Goal: Transaction & Acquisition: Purchase product/service

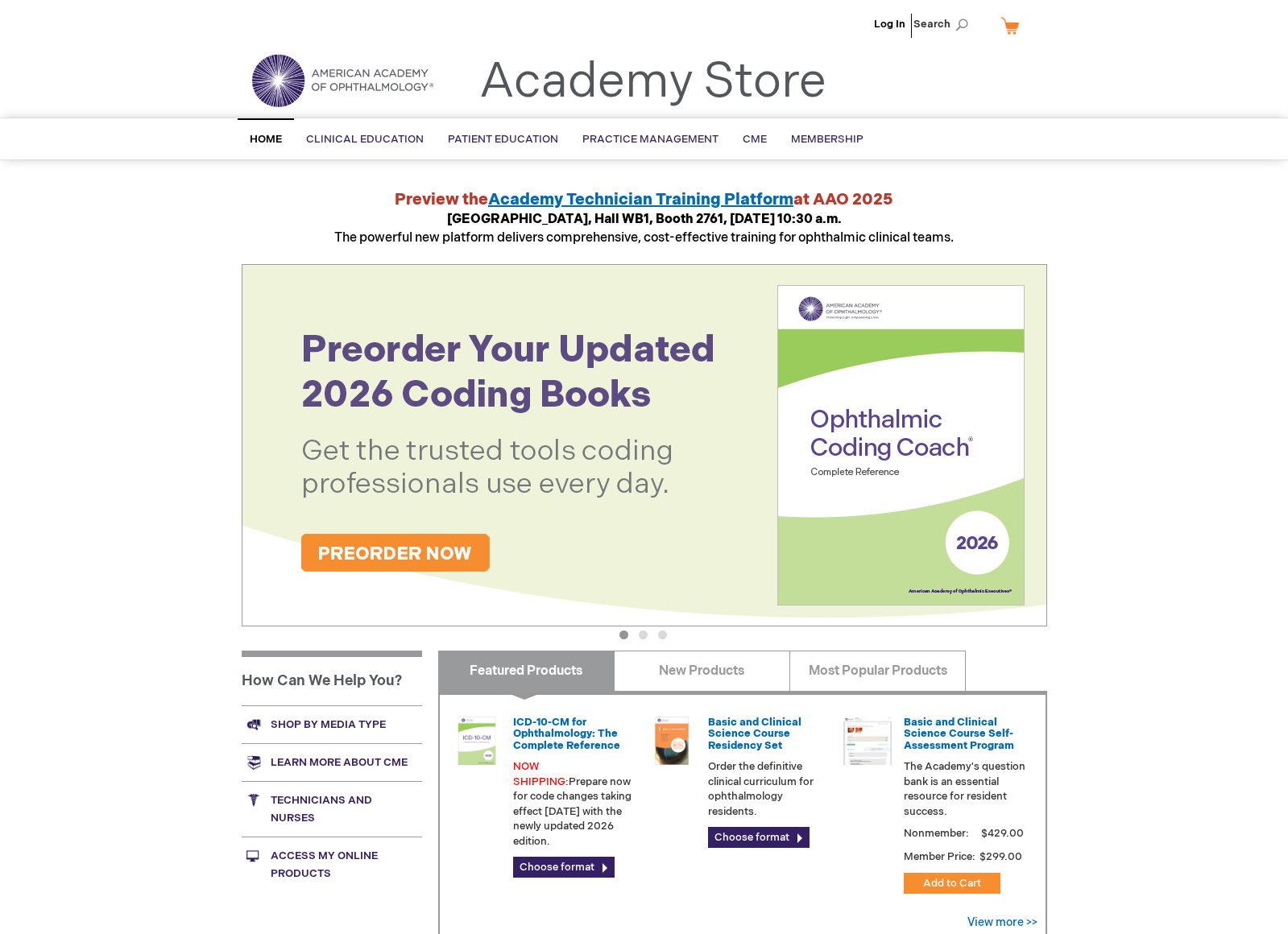
click at [421, 545] on img at bounding box center [644, 445] width 806 height 363
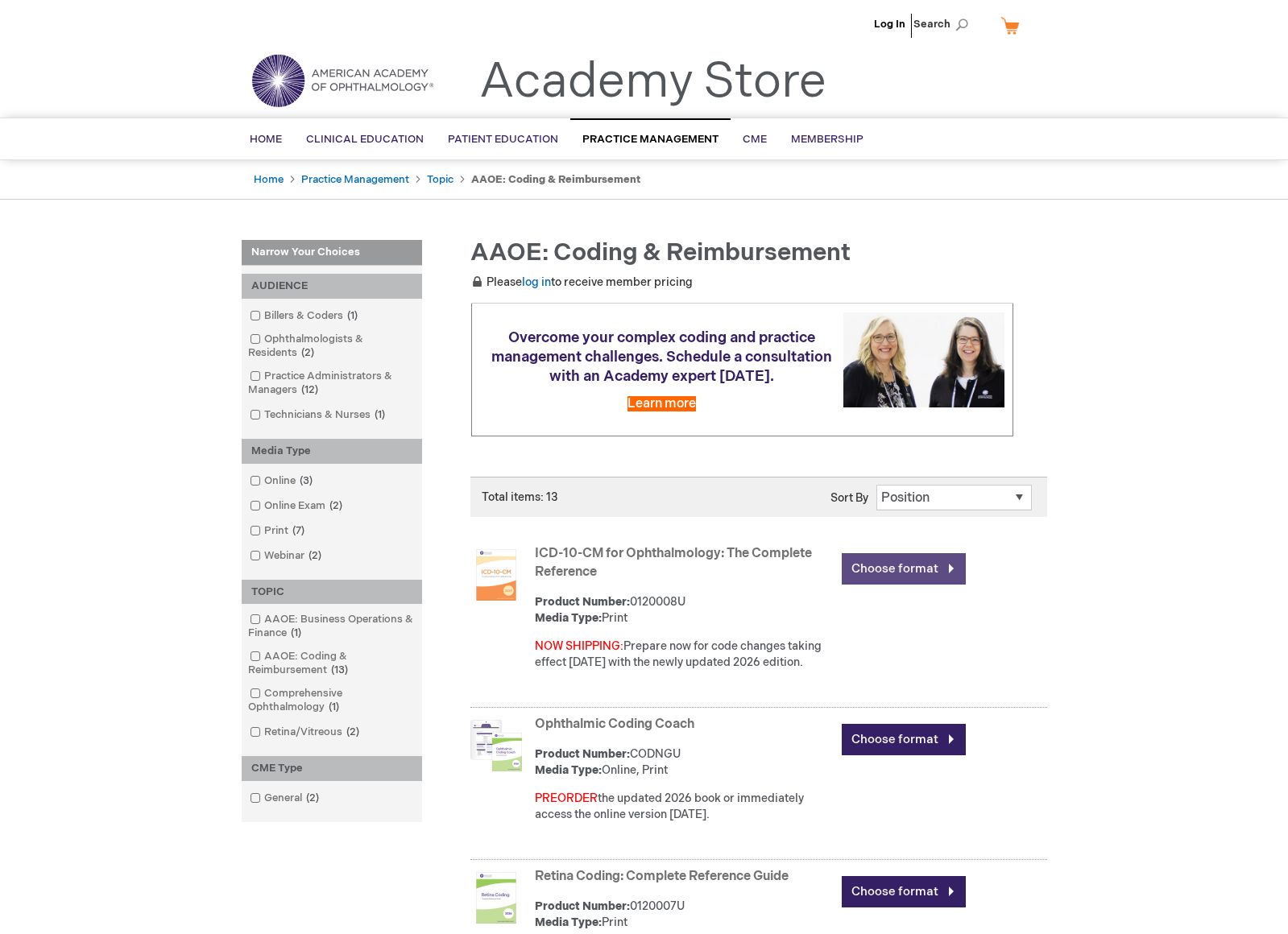
click at [941, 565] on link "Choose format" at bounding box center [903, 569] width 124 height 31
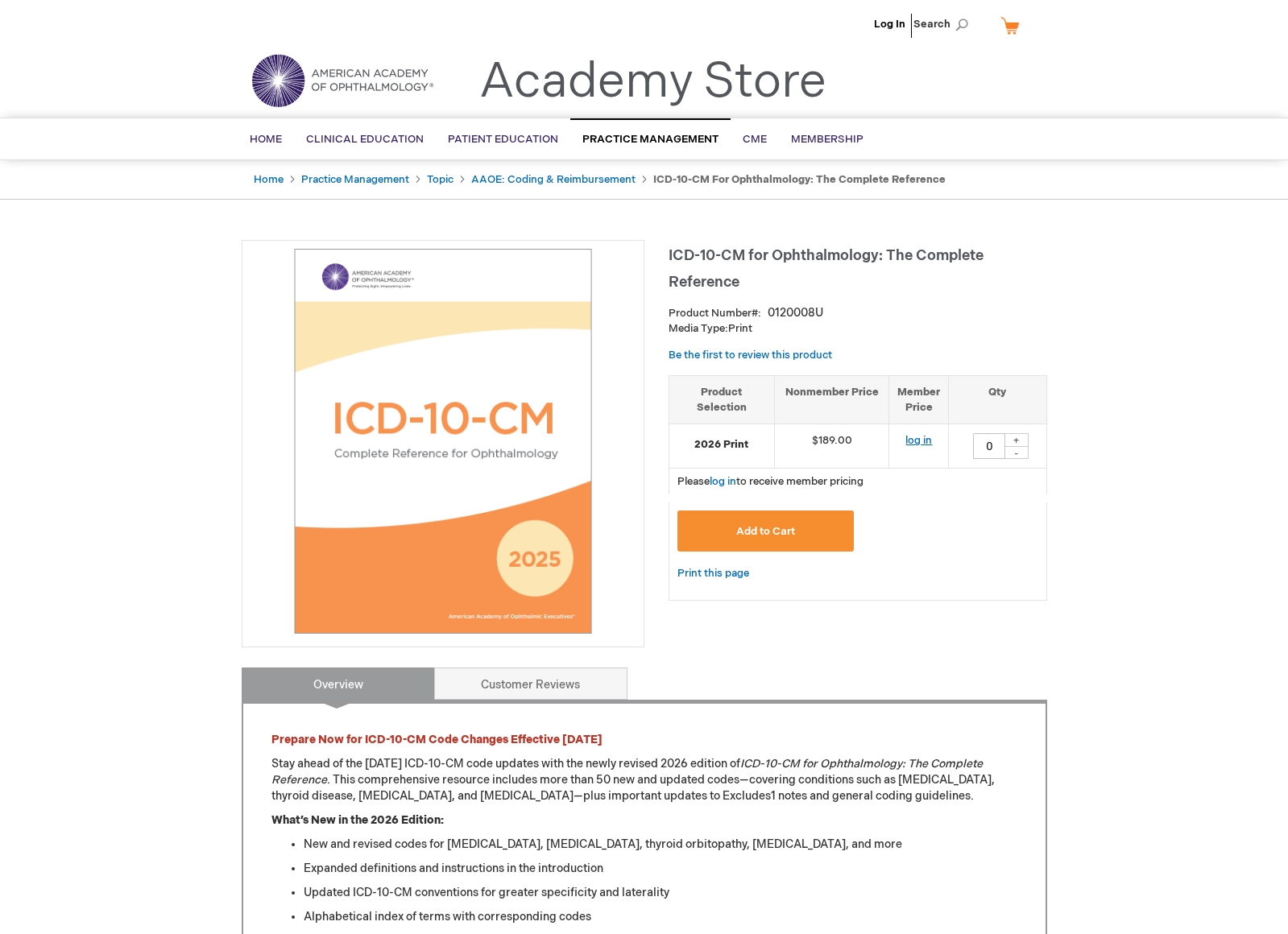
click at [915, 440] on link "log in" at bounding box center [918, 440] width 27 height 13
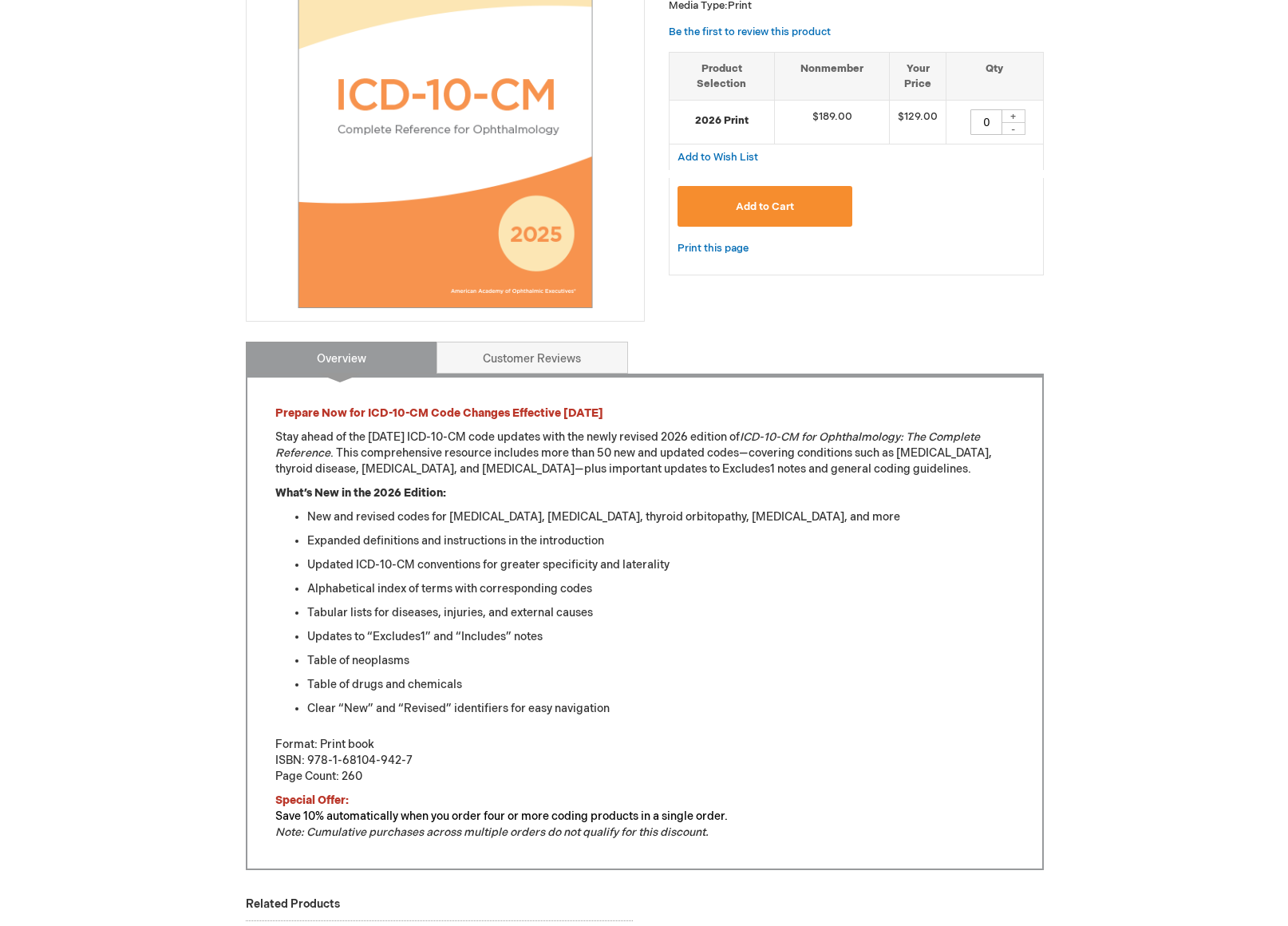
scroll to position [319, 0]
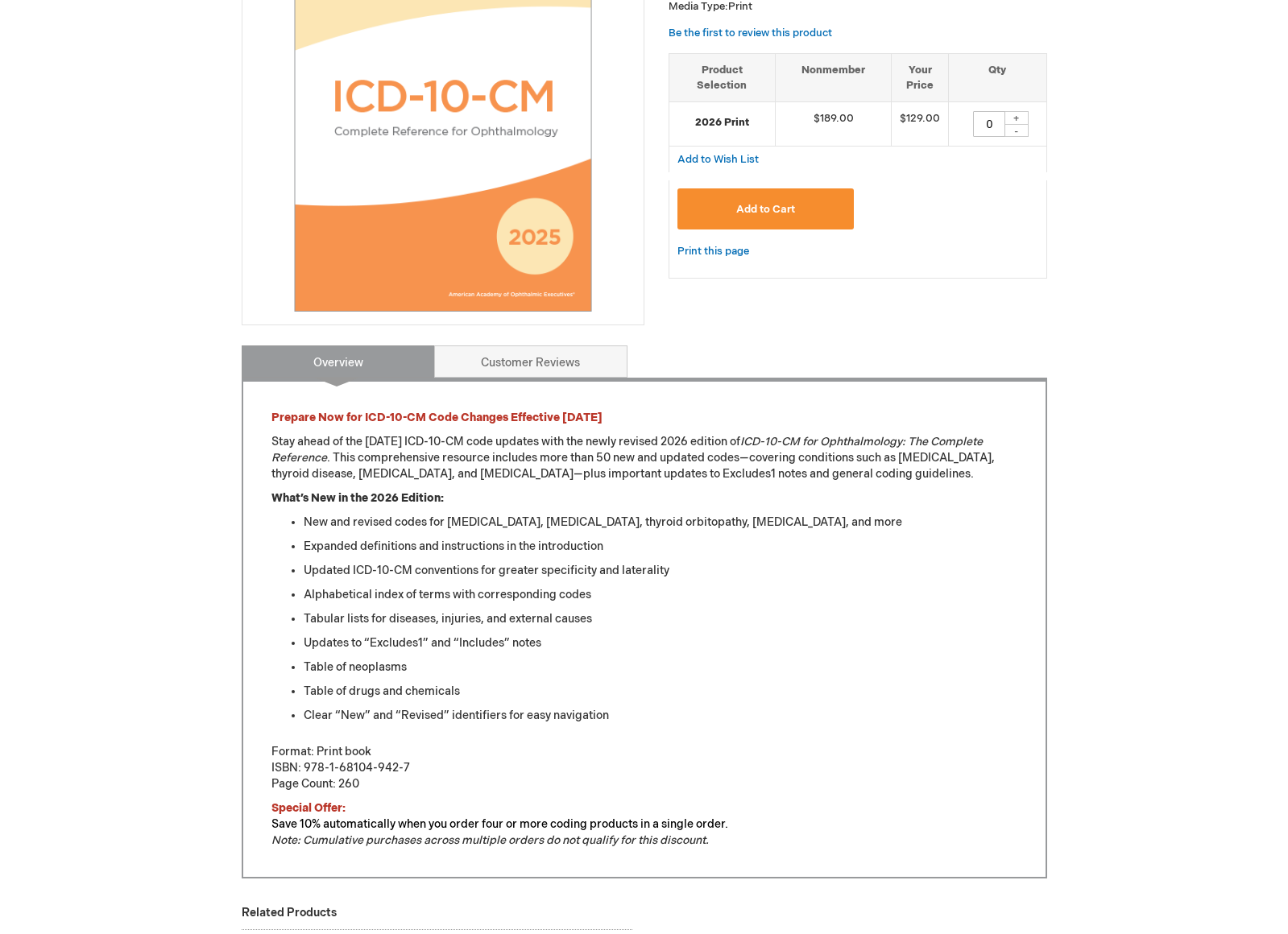
click at [791, 203] on span "Add to Cart" at bounding box center [765, 209] width 59 height 13
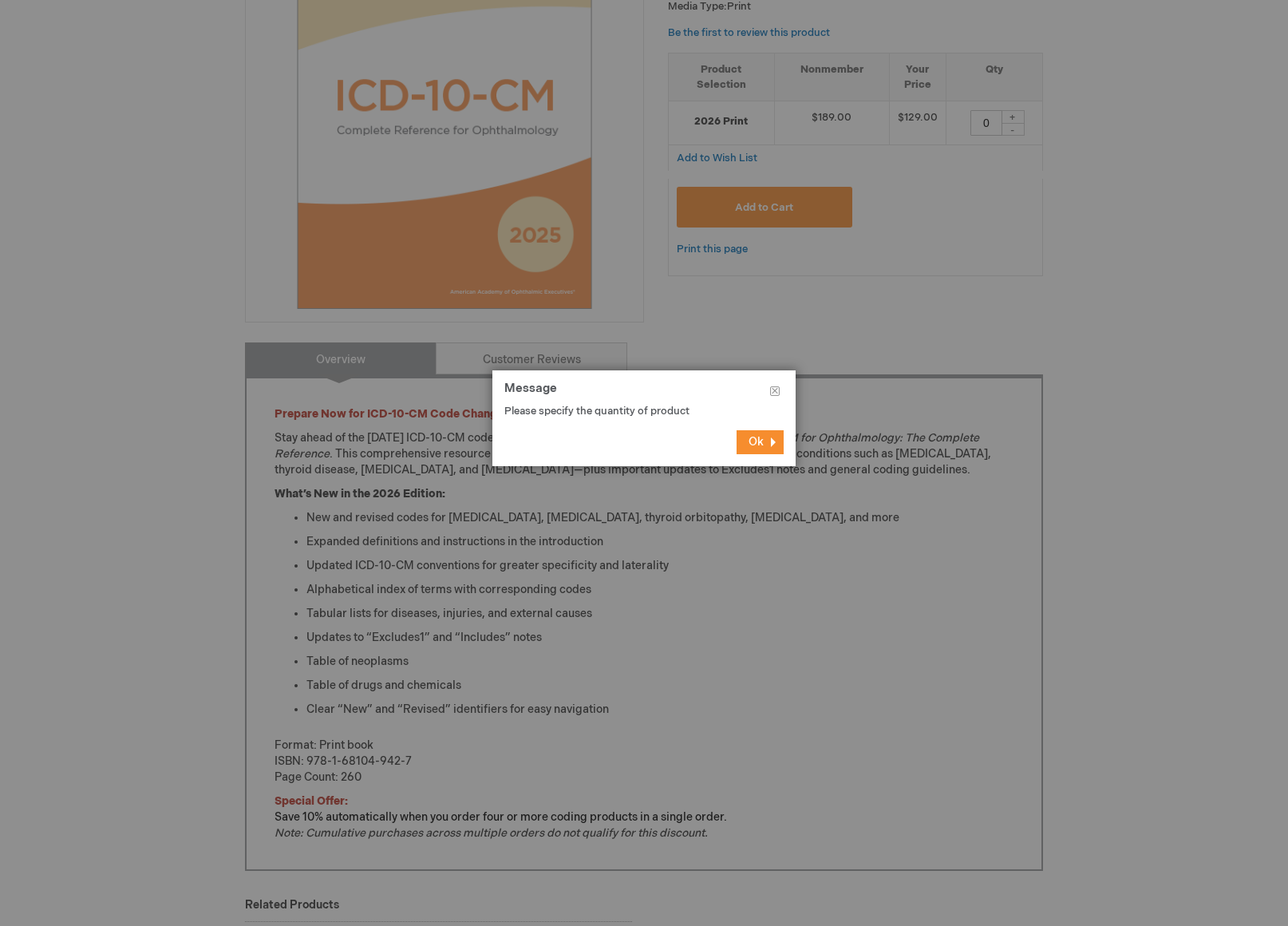
click at [764, 436] on button "Ok" at bounding box center [760, 442] width 47 height 24
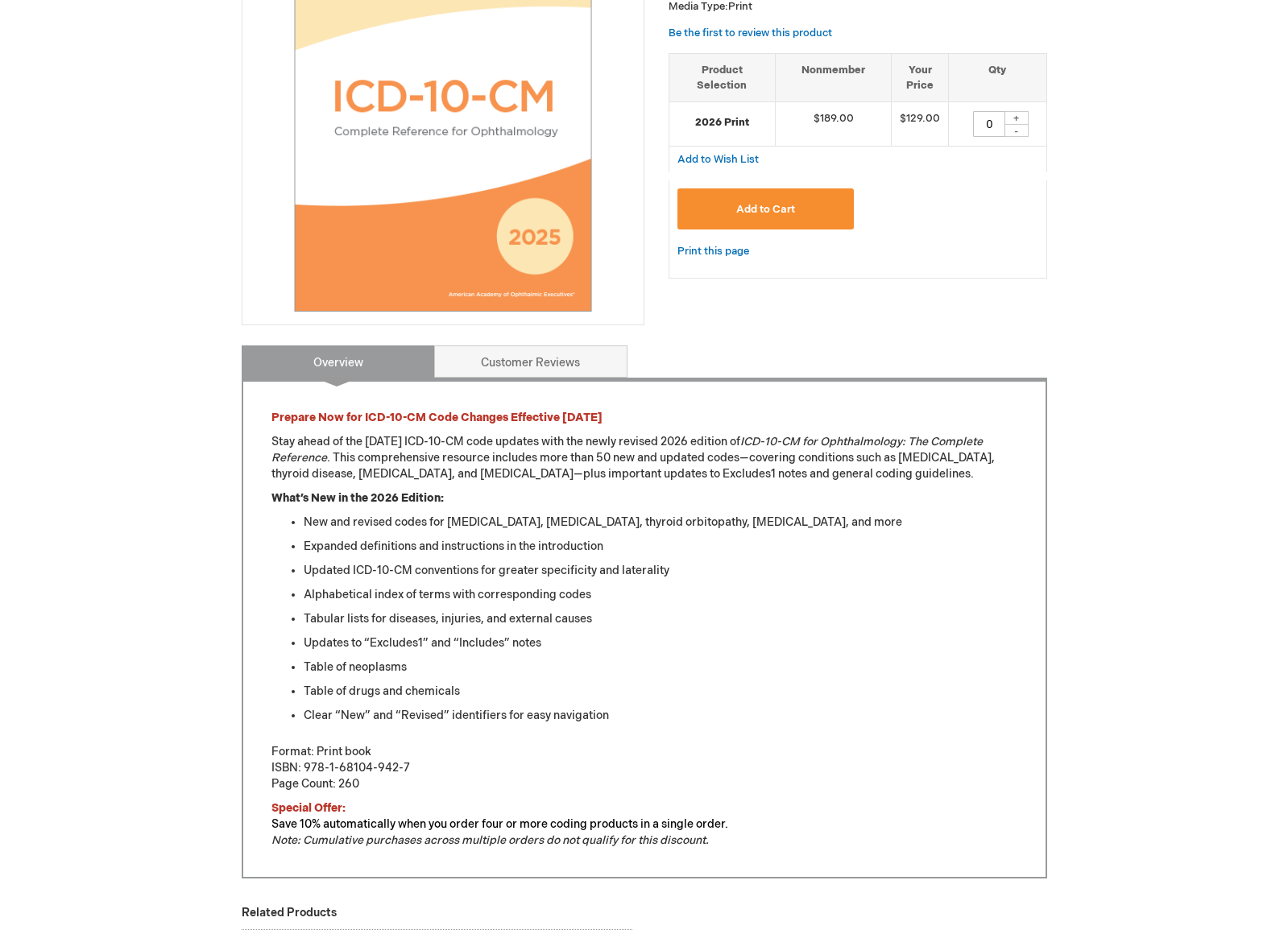
click at [1012, 122] on div "+" at bounding box center [1016, 118] width 24 height 14
type input "1"
click at [758, 209] on span "Add to Cart" at bounding box center [765, 209] width 59 height 13
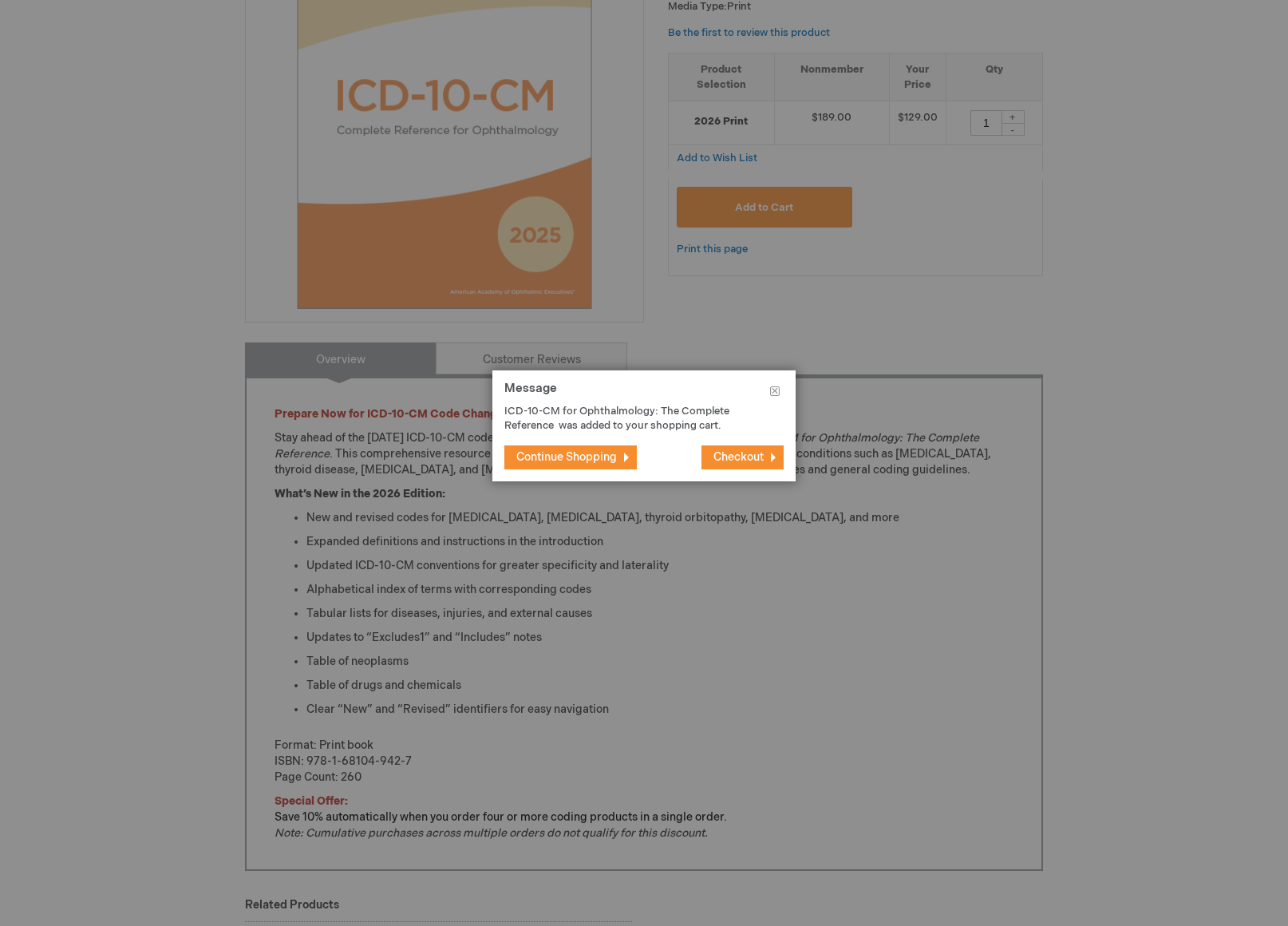
click at [730, 450] on span "Checkout" at bounding box center [738, 456] width 50 height 14
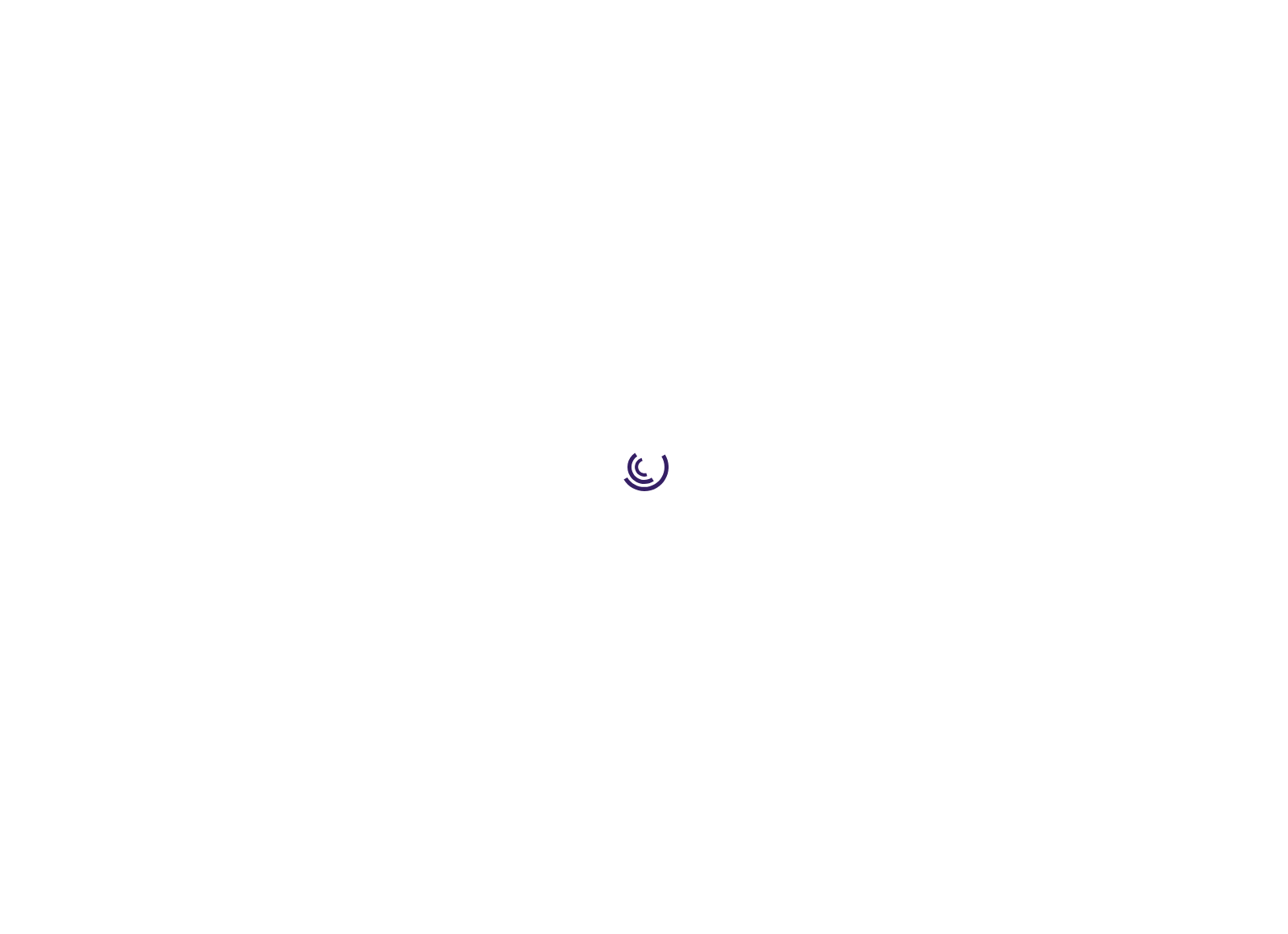
select select "US"
select select "57"
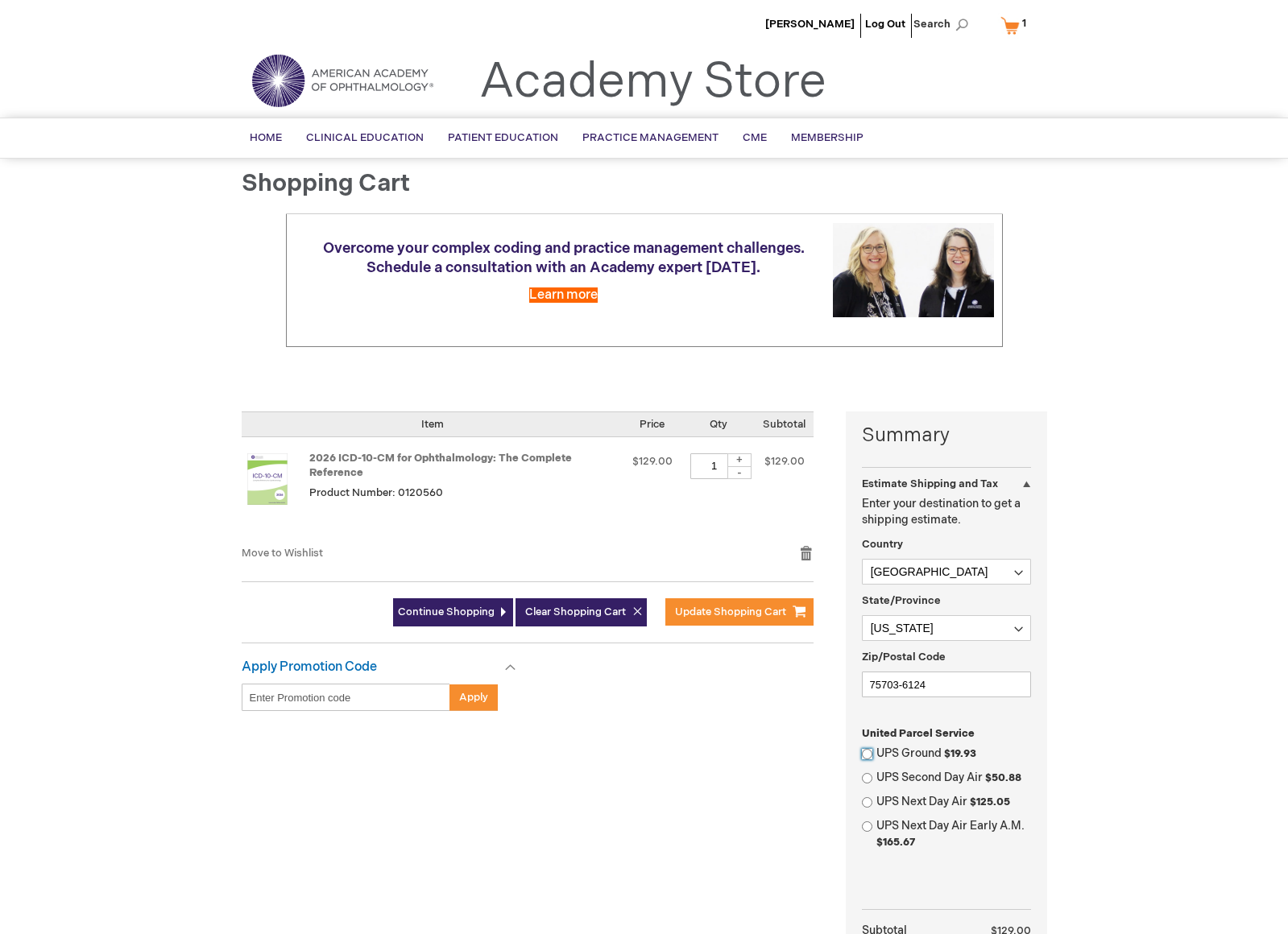
click at [864, 749] on input "UPS Ground $19.93" at bounding box center [866, 753] width 10 height 10
radio input "true"
click at [864, 749] on input "UPS Ground $19.93" at bounding box center [866, 753] width 10 height 10
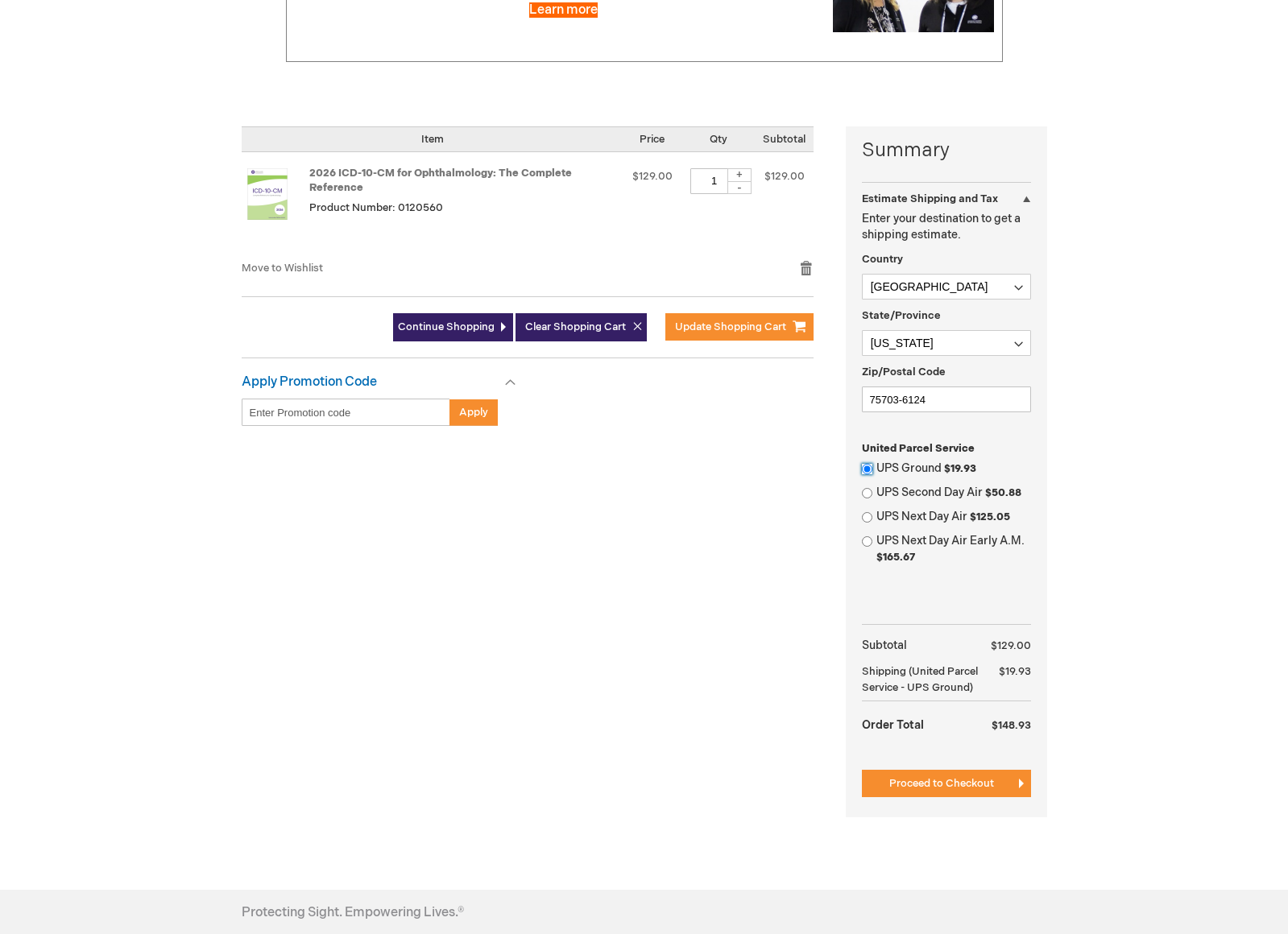
scroll to position [322, 0]
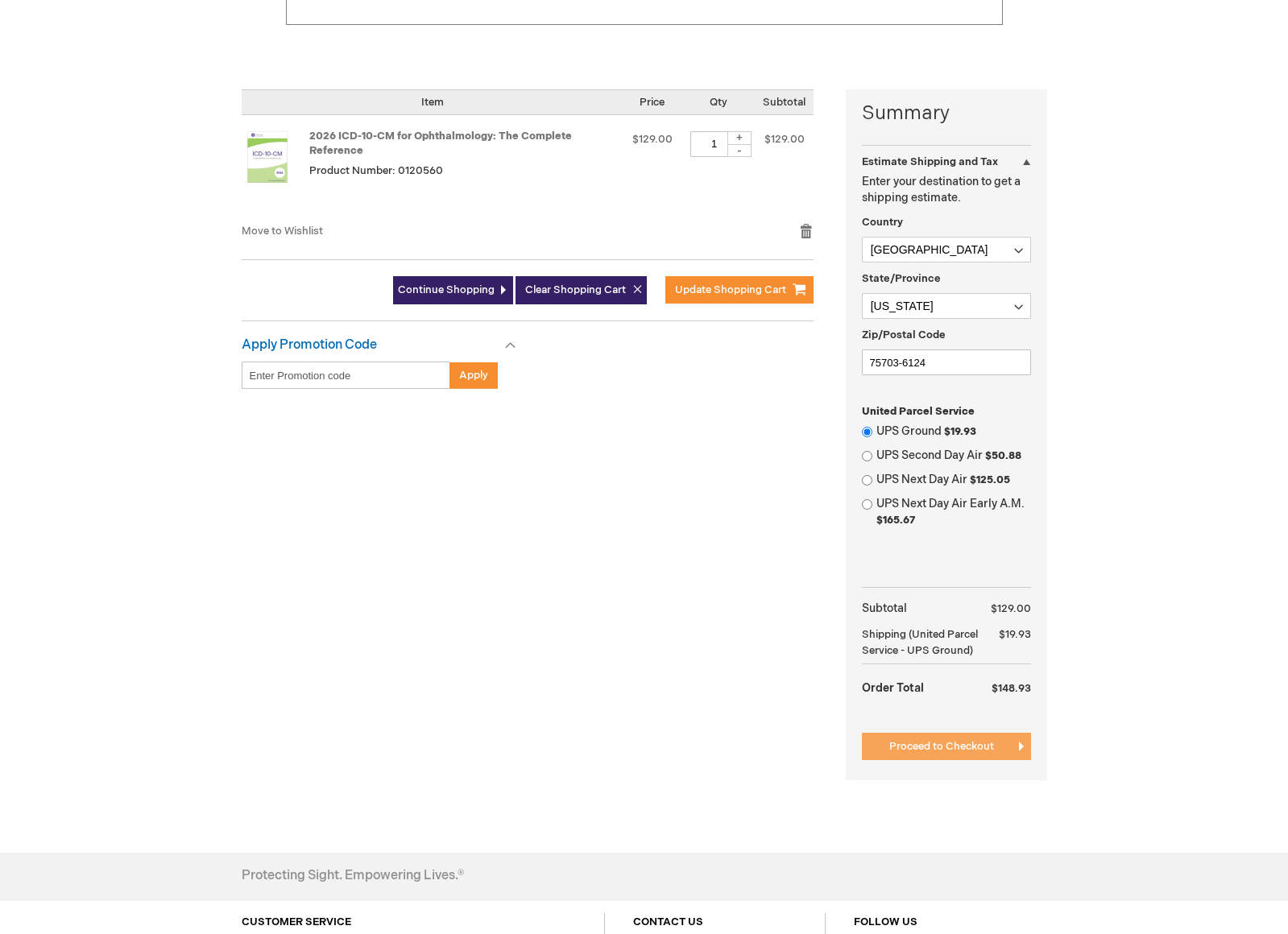
click at [978, 748] on span "Proceed to Checkout" at bounding box center [942, 746] width 105 height 13
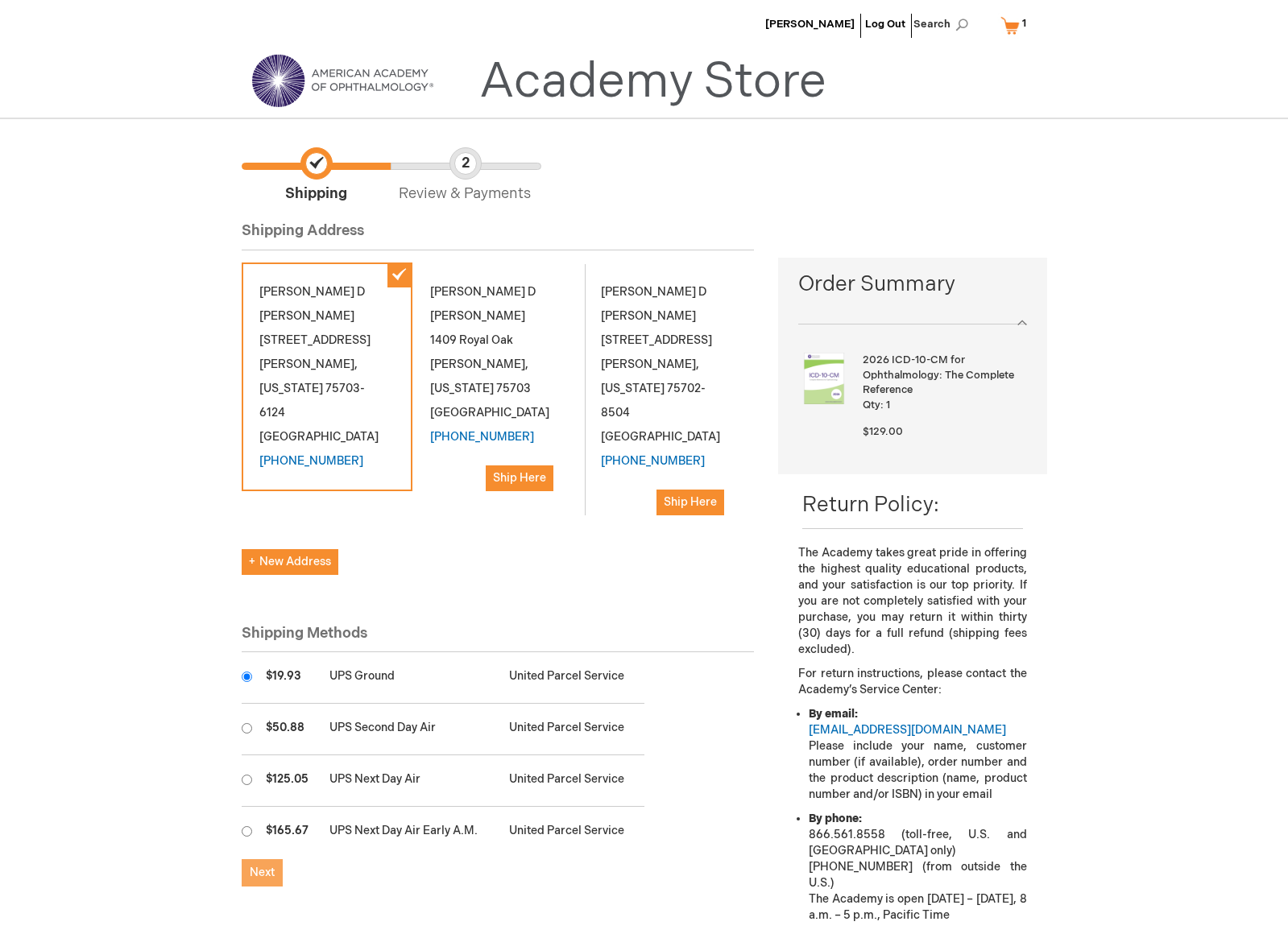
click at [251, 865] on span "Next" at bounding box center [261, 871] width 25 height 14
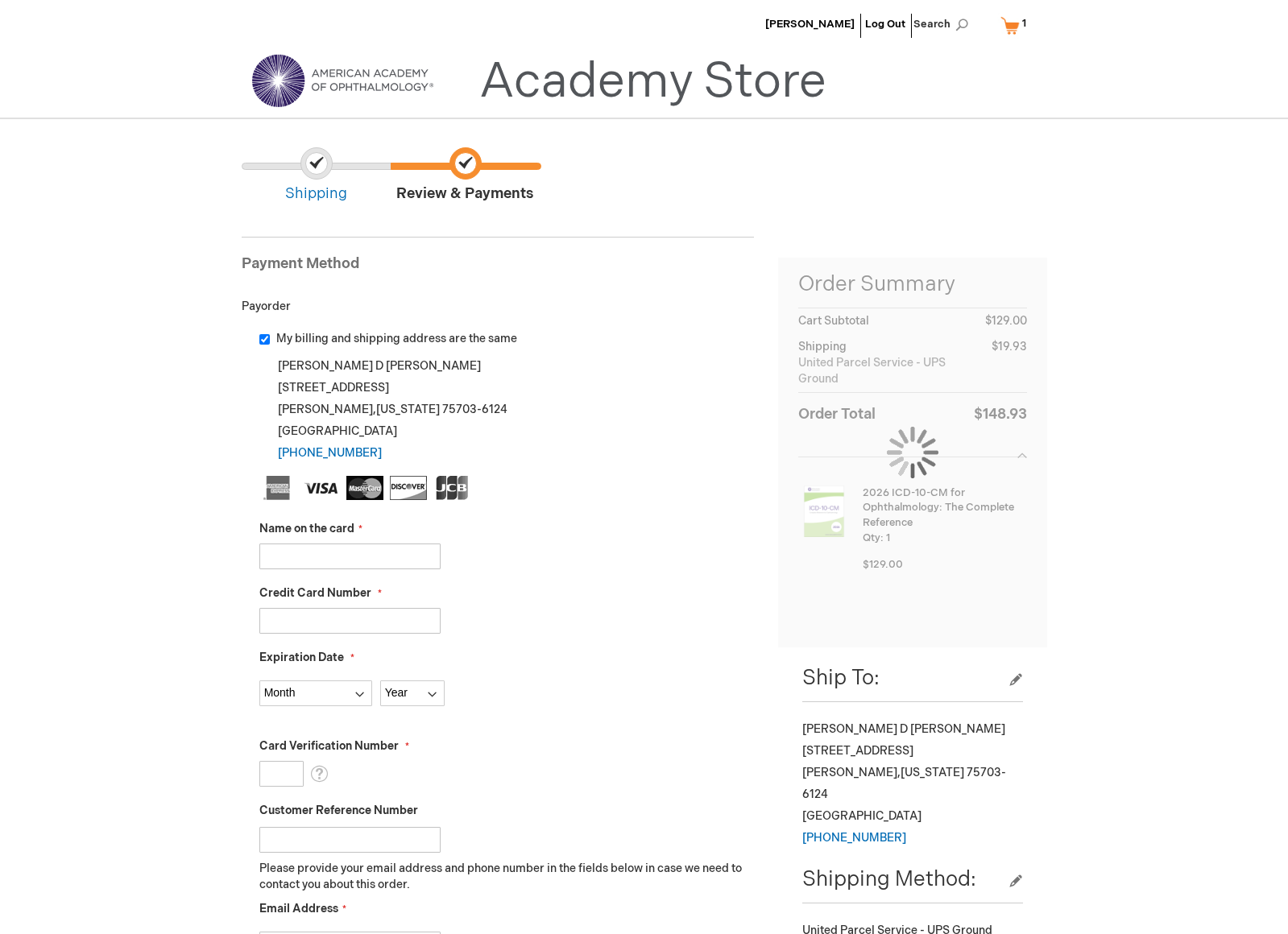
click at [356, 561] on input "Name on the card" at bounding box center [350, 556] width 181 height 26
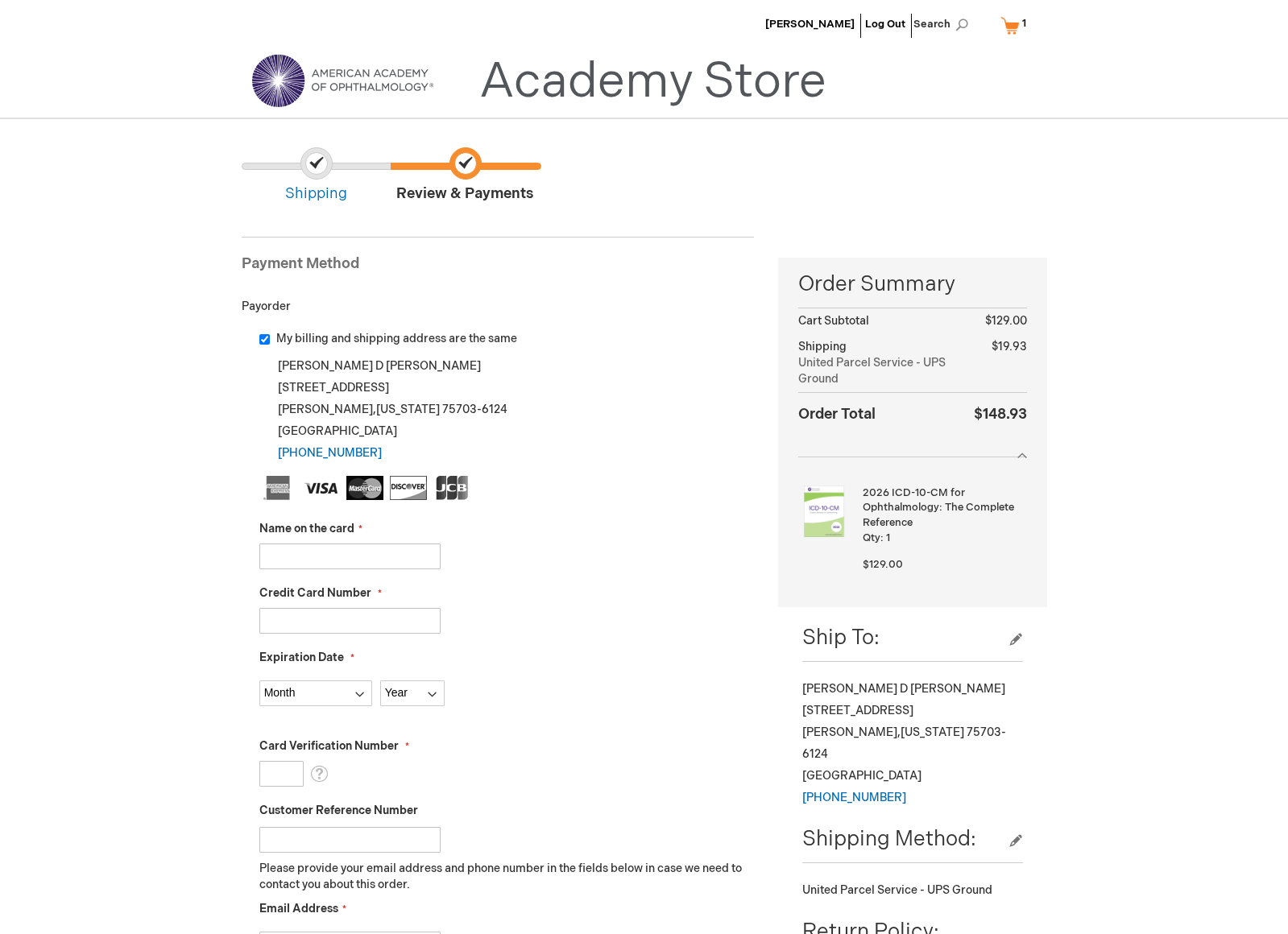
type input "[PERSON_NAME]"
type input "5218760073605392"
select select "5"
select select "2027"
click at [296, 767] on input "Card Verification Number" at bounding box center [282, 774] width 44 height 26
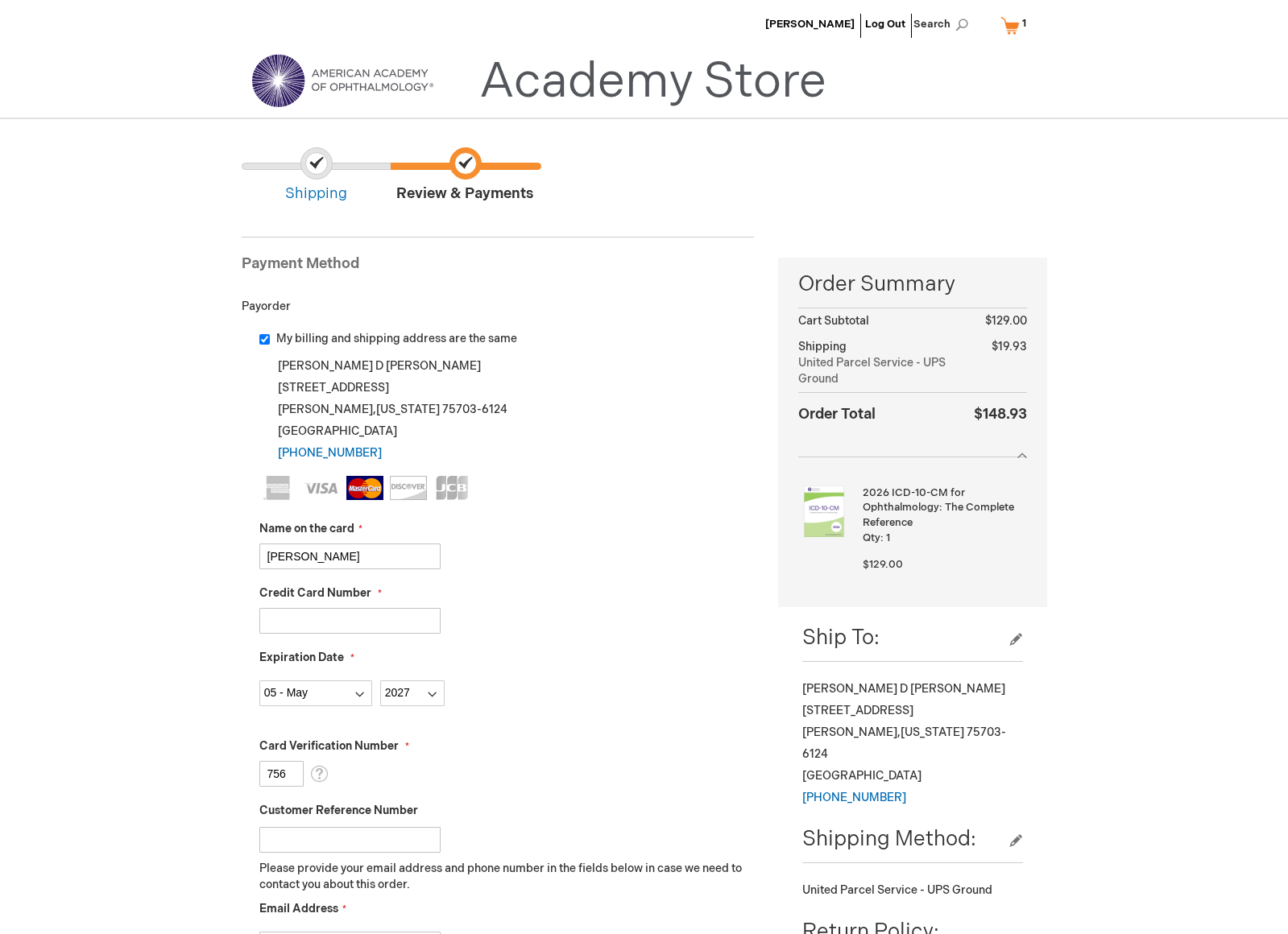
type input "756"
click at [468, 771] on div "Card Verification Number 756 What is this?" at bounding box center [507, 762] width 495 height 48
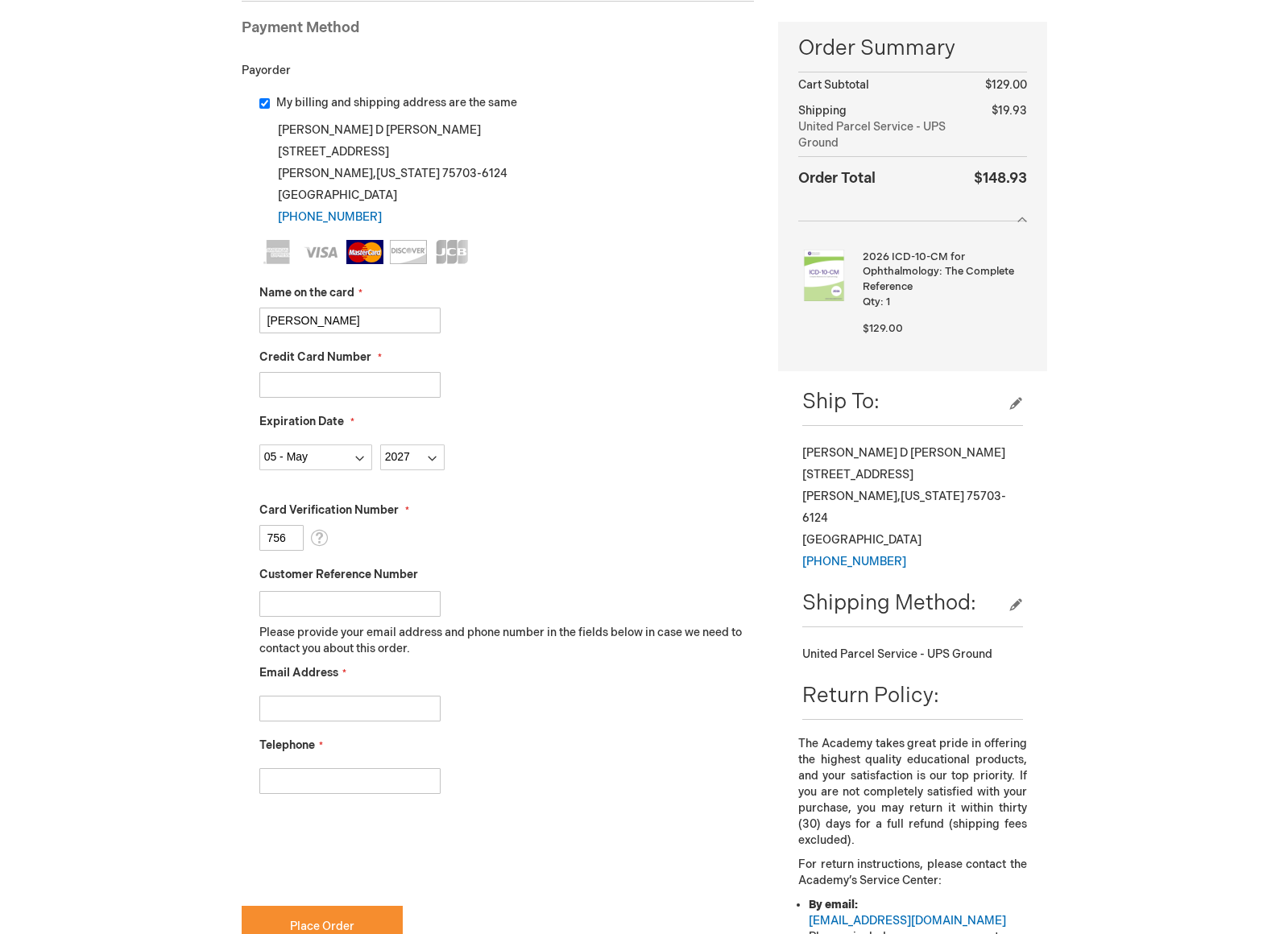
scroll to position [241, 0]
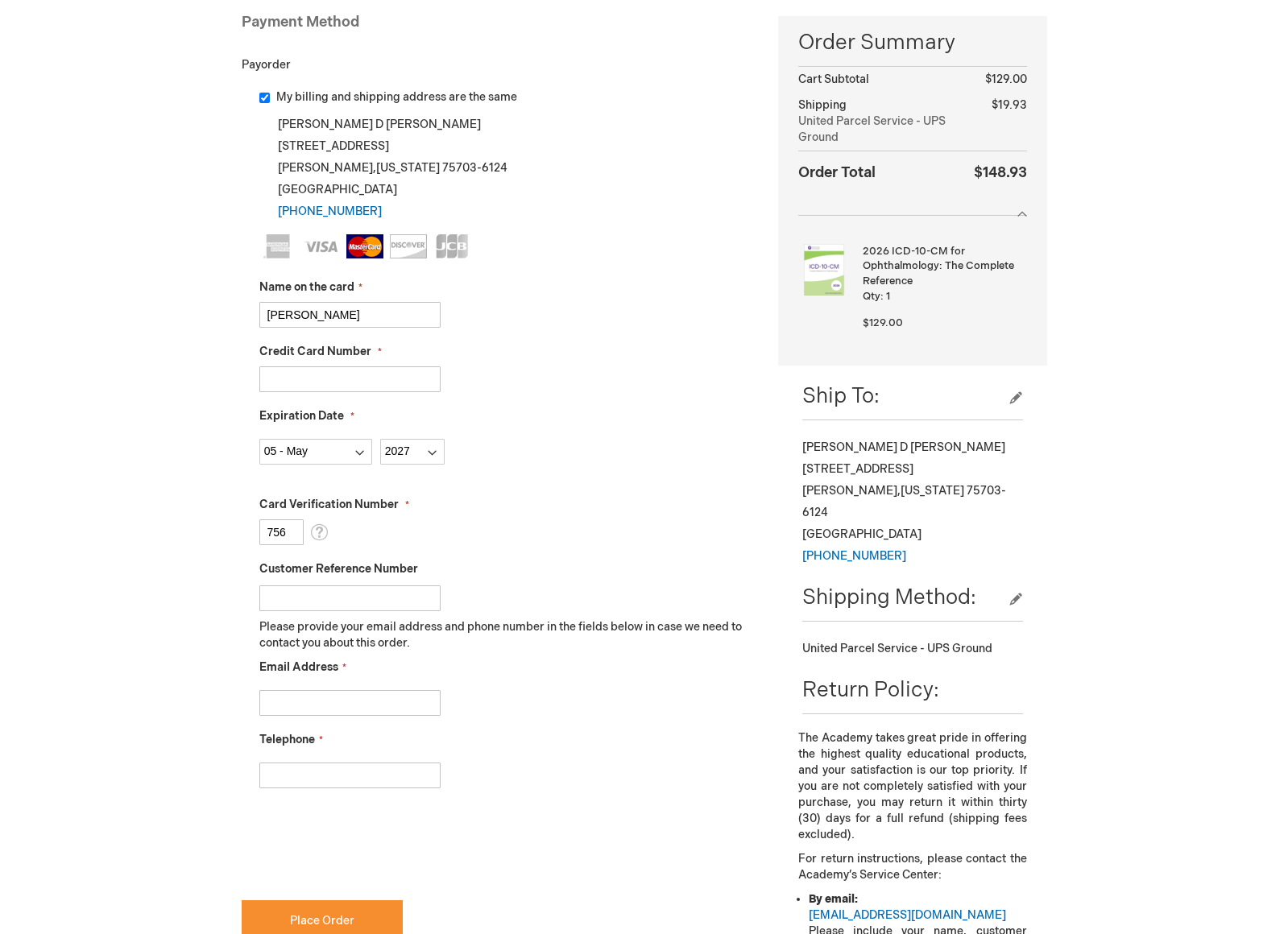
click at [414, 700] on input "Email Address" at bounding box center [350, 703] width 181 height 26
type input "tlongfellow@tylerretina.com"
type input "9035974644"
checkbox input "true"
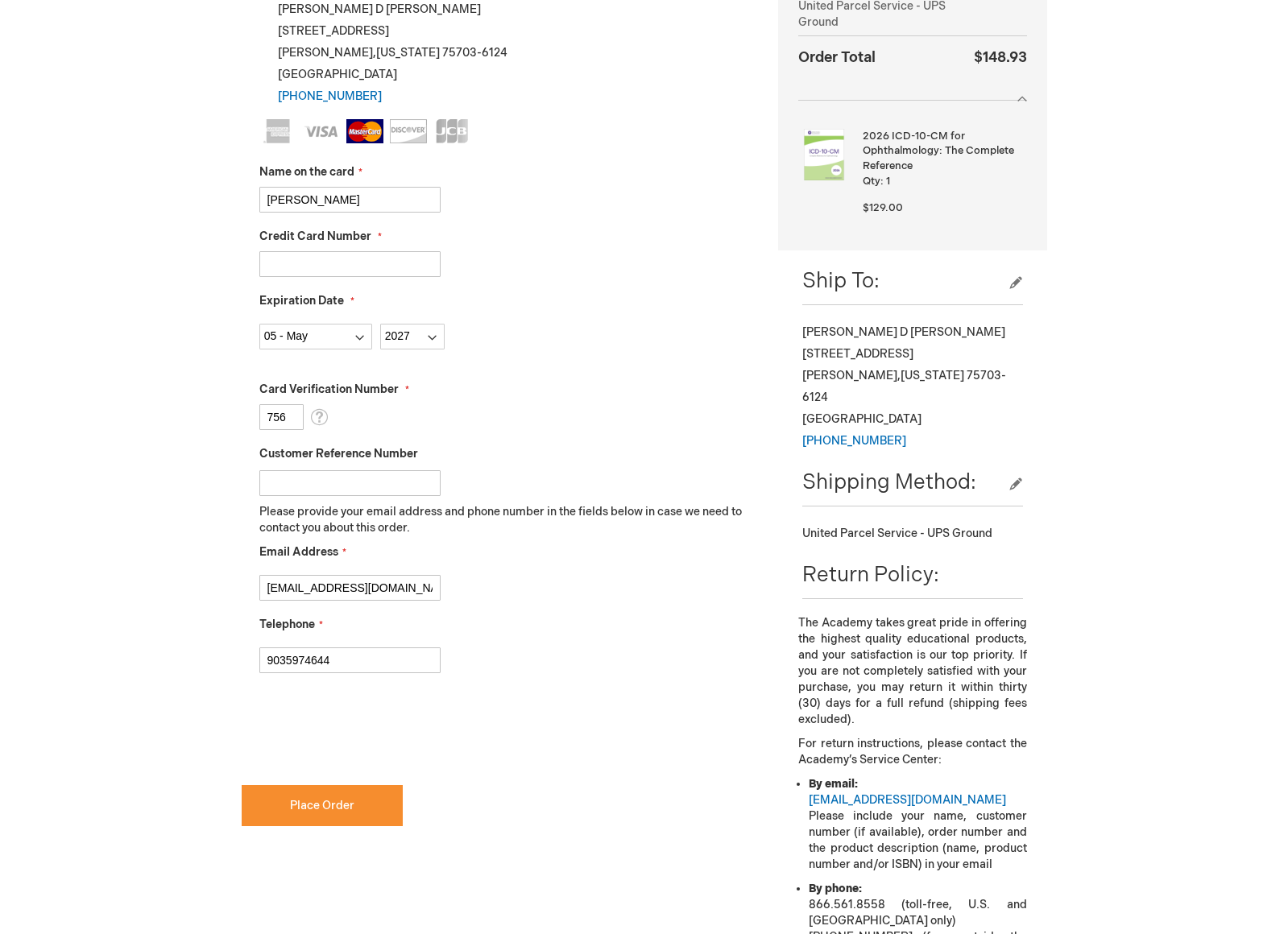
scroll to position [402, 0]
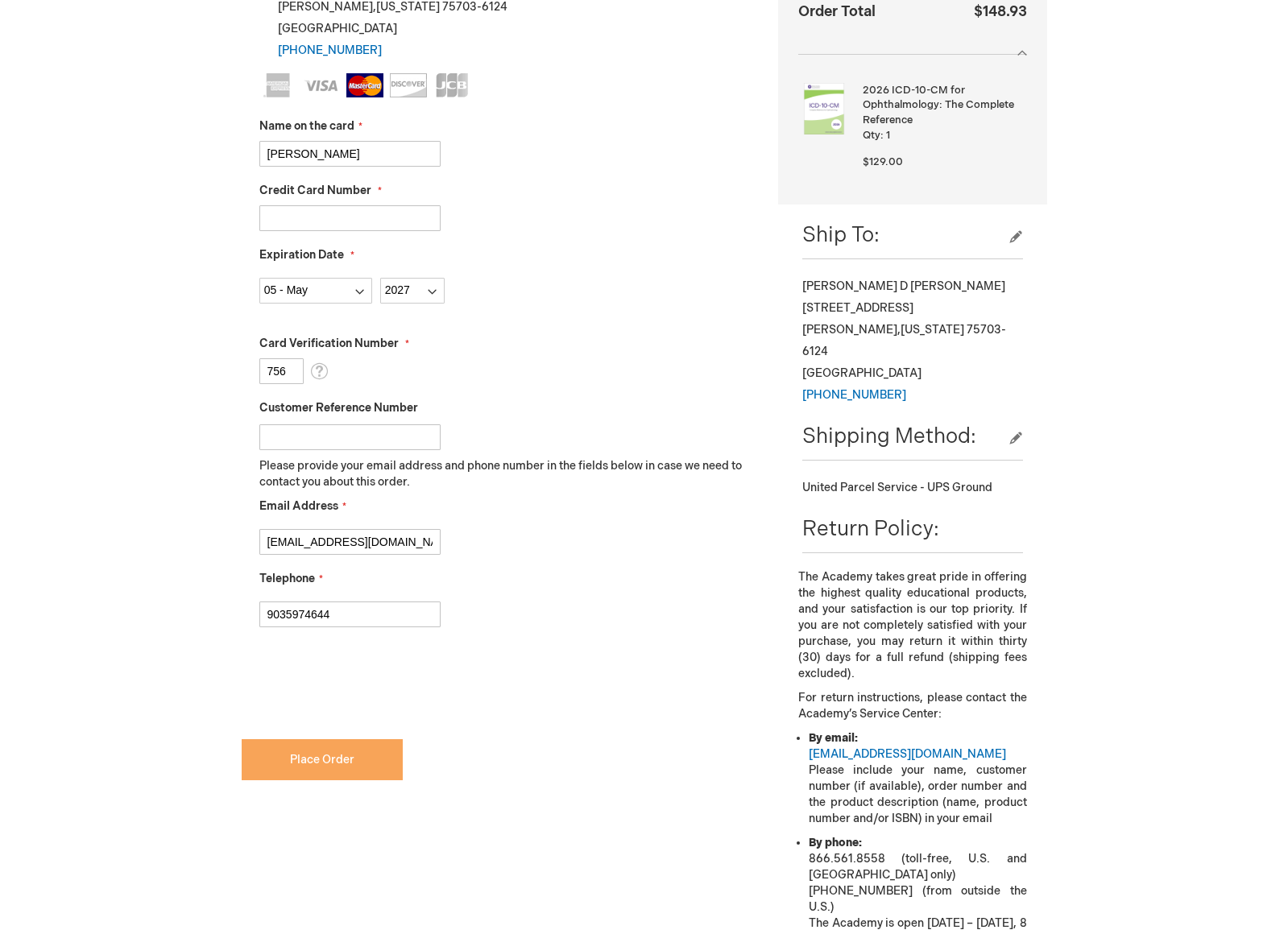
click at [272, 758] on button "Place Order" at bounding box center [321, 759] width 161 height 41
